Goal: Information Seeking & Learning: Find specific page/section

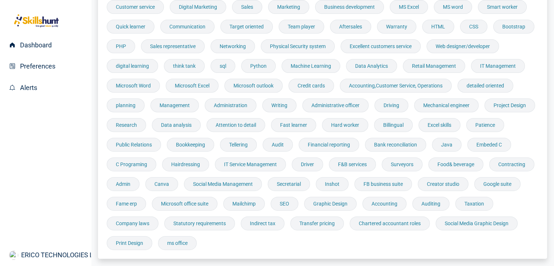
scroll to position [304, 0]
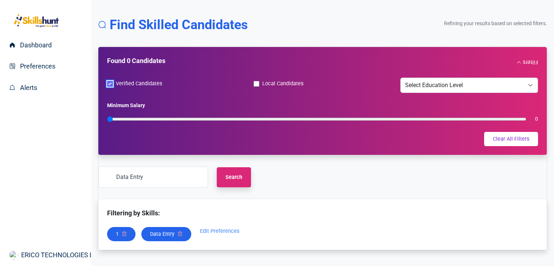
click at [111, 83] on input "Verified Candidates" at bounding box center [110, 84] width 6 height 6
checkbox input "false"
click at [228, 179] on button "Search" at bounding box center [234, 177] width 34 height 20
